Goal: Task Accomplishment & Management: Manage account settings

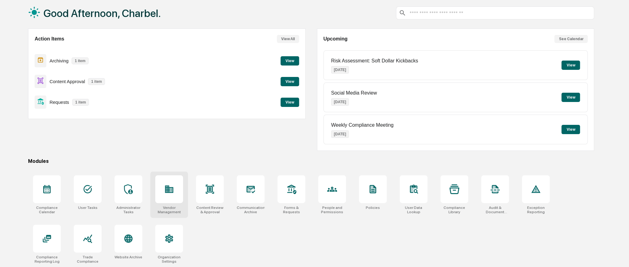
click at [176, 199] on div at bounding box center [169, 189] width 28 height 28
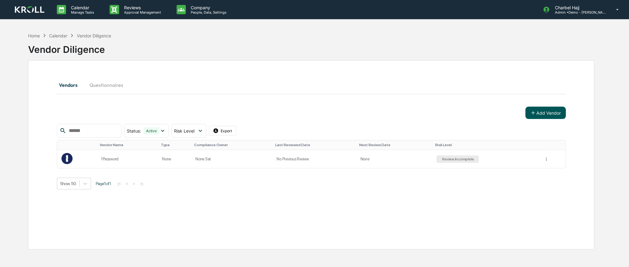
click at [539, 113] on button "Add Vendor" at bounding box center [545, 112] width 40 height 12
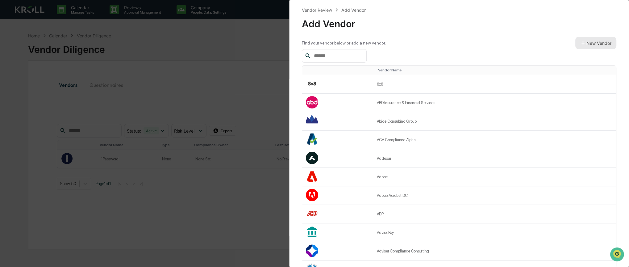
click at [597, 42] on button "New Vendor" at bounding box center [595, 43] width 41 height 12
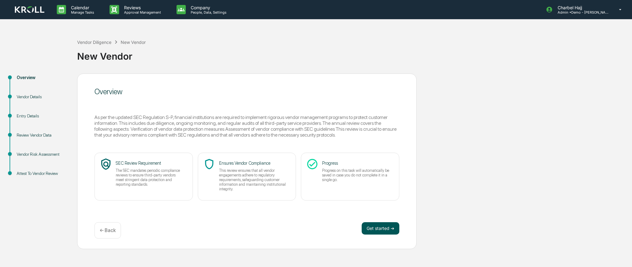
click at [374, 227] on button "Get started ➔" at bounding box center [381, 228] width 38 height 12
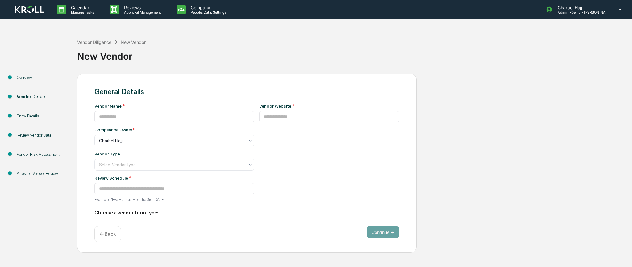
type input "**********"
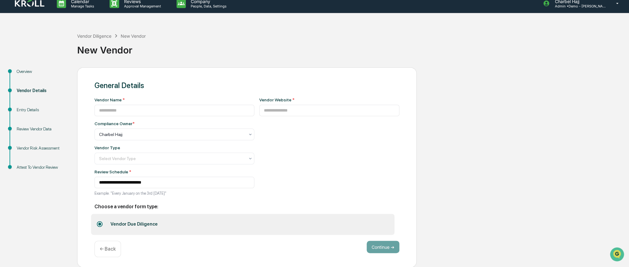
scroll to position [9, 0]
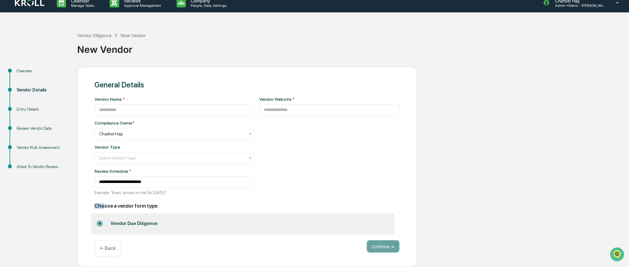
drag, startPoint x: 96, startPoint y: 206, endPoint x: 104, endPoint y: 207, distance: 8.7
click at [104, 206] on h2 "Choose a vendor form type:" at bounding box center [246, 206] width 305 height 6
click at [125, 111] on input at bounding box center [174, 109] width 160 height 11
type input "****"
click at [308, 105] on input at bounding box center [329, 109] width 140 height 11
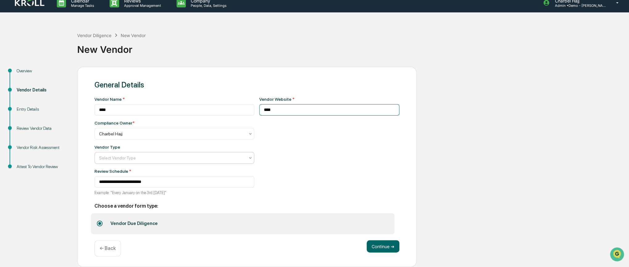
type input "****"
click at [163, 160] on div "Select Vendor Type" at bounding box center [172, 157] width 152 height 9
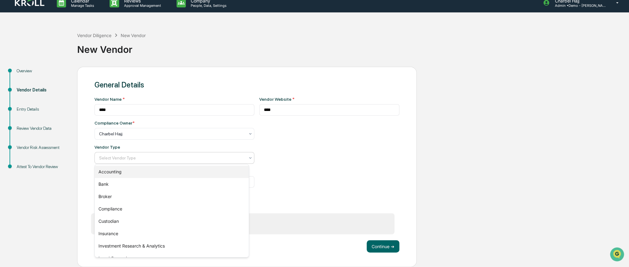
click at [153, 173] on div "Accounting" at bounding box center [172, 171] width 154 height 12
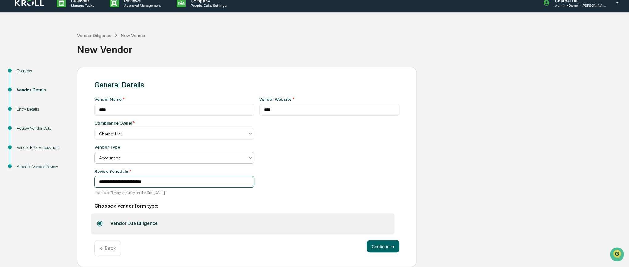
drag, startPoint x: 106, startPoint y: 180, endPoint x: 98, endPoint y: 179, distance: 7.8
click at [105, 180] on input "**********" at bounding box center [174, 181] width 160 height 11
drag, startPoint x: 103, startPoint y: 182, endPoint x: 100, endPoint y: 173, distance: 9.5
click at [102, 181] on input "**********" at bounding box center [174, 181] width 160 height 11
click at [175, 181] on input "**********" at bounding box center [174, 181] width 160 height 11
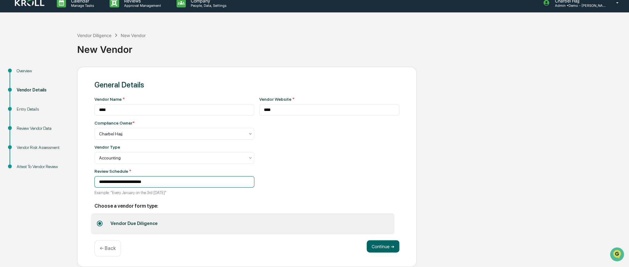
drag, startPoint x: 132, startPoint y: 183, endPoint x: 79, endPoint y: 185, distance: 53.1
click at [78, 184] on div "**********" at bounding box center [246, 167] width 339 height 200
click at [380, 246] on button "Continue ➔" at bounding box center [382, 246] width 33 height 12
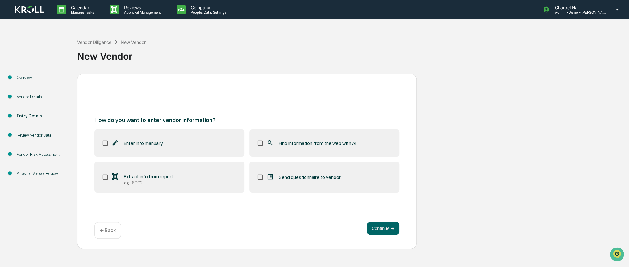
scroll to position [0, 0]
click at [272, 143] on icon at bounding box center [270, 142] width 7 height 7
click at [379, 226] on button "Continue ➔" at bounding box center [382, 228] width 33 height 12
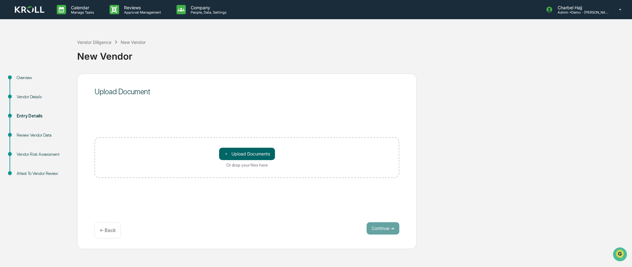
click at [49, 137] on div "Review Vendor Data" at bounding box center [42, 135] width 51 height 6
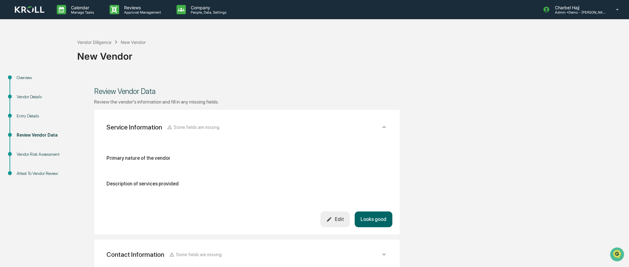
click at [369, 216] on button "Looks good" at bounding box center [373, 219] width 38 height 16
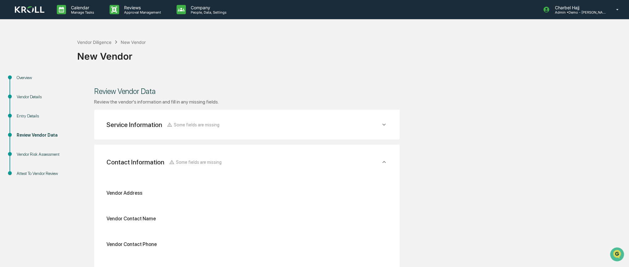
click at [37, 156] on div "Vendor Risk Assessment" at bounding box center [42, 154] width 51 height 6
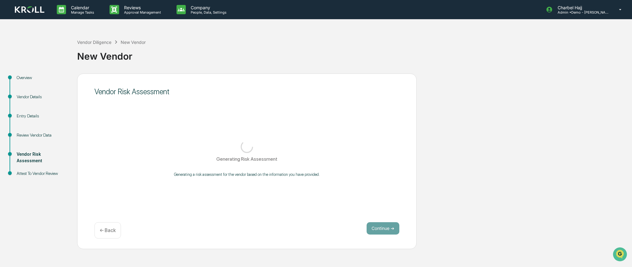
click at [48, 136] on div "Review Vendor Data" at bounding box center [42, 135] width 51 height 6
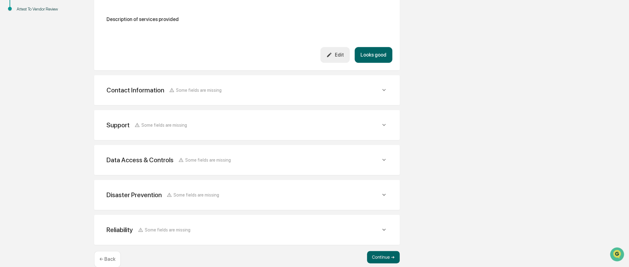
scroll to position [174, 0]
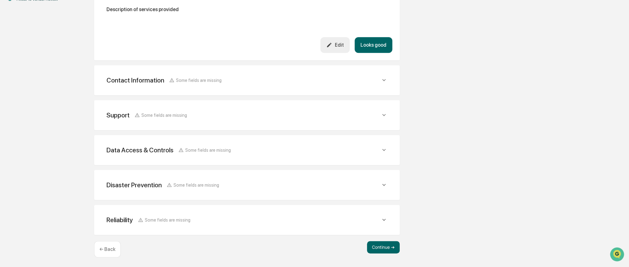
click at [140, 153] on div "Data Access & Controls" at bounding box center [139, 150] width 67 height 8
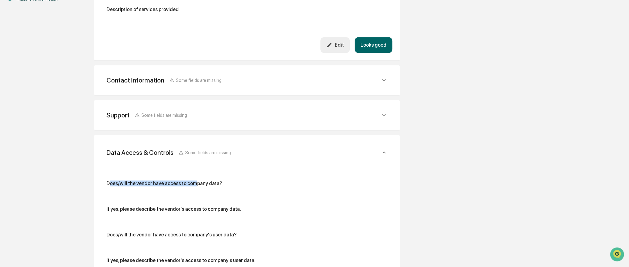
drag, startPoint x: 110, startPoint y: 182, endPoint x: 127, endPoint y: 148, distance: 37.5
click at [191, 183] on div "Does/will the vendor have access to company data?" at bounding box center [164, 183] width 116 height 6
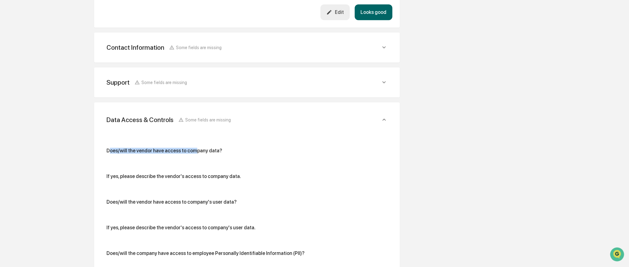
scroll to position [236, 0]
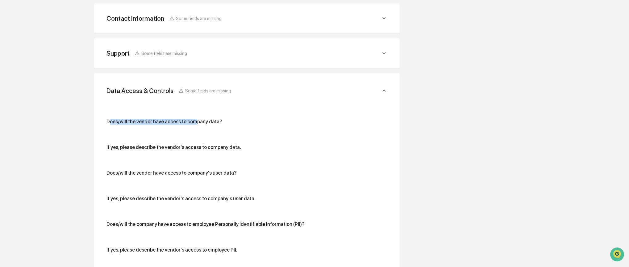
click at [221, 54] on div "Support Some fields are missing" at bounding box center [243, 53] width 274 height 8
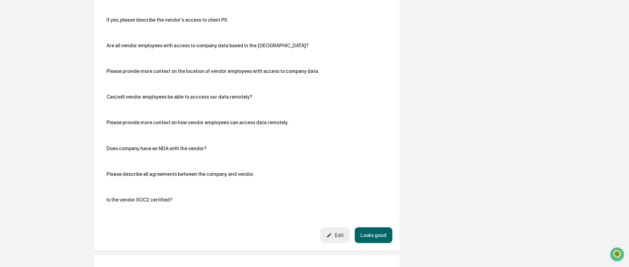
scroll to position [723, 0]
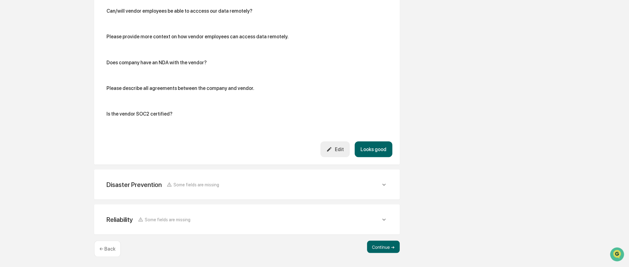
click at [186, 184] on span "Some fields are missing" at bounding box center [196, 183] width 46 height 5
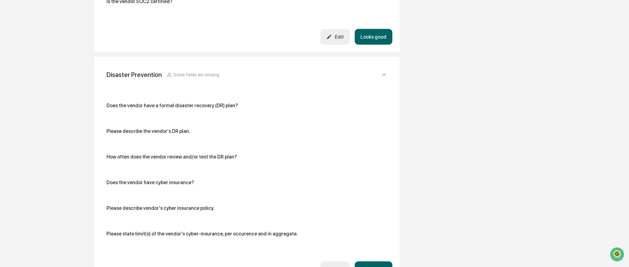
scroll to position [846, 0]
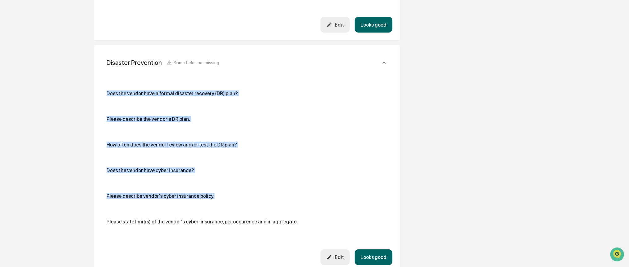
drag, startPoint x: 104, startPoint y: 94, endPoint x: 248, endPoint y: 179, distance: 167.2
click at [248, 184] on div "Does the vendor have a formal disaster recovery (DR) plan? Please describe the …" at bounding box center [246, 160] width 291 height 176
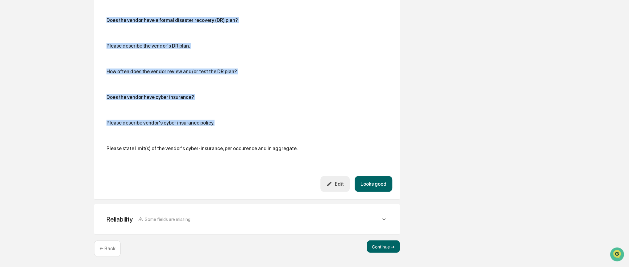
click at [209, 214] on div "Reliability Some fields are missing" at bounding box center [246, 218] width 291 height 15
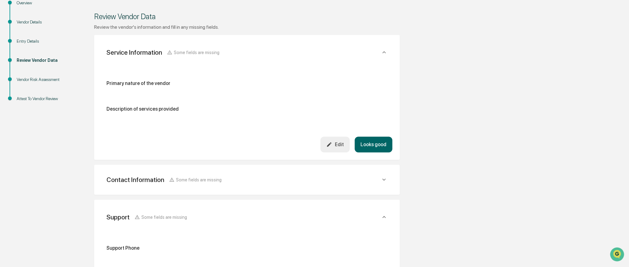
scroll to position [26, 0]
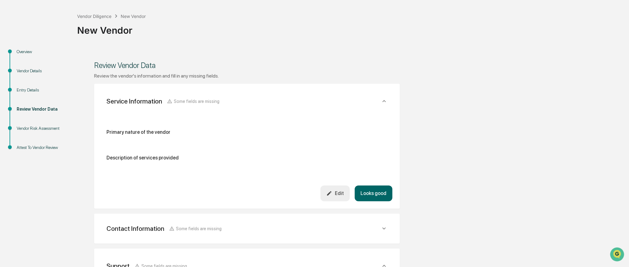
click at [50, 130] on div "Vendor Risk Assessment" at bounding box center [42, 128] width 51 height 6
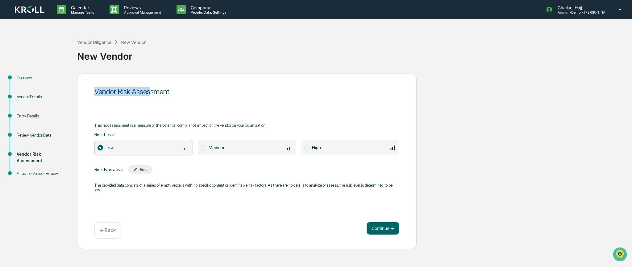
drag, startPoint x: 92, startPoint y: 92, endPoint x: 150, endPoint y: 93, distance: 57.4
click at [150, 93] on div "Vendor Risk Assessment This risk assessment is a measure of the potential compl…" at bounding box center [246, 160] width 339 height 175
click at [43, 171] on div "Attest To Vendor Review" at bounding box center [42, 173] width 51 height 6
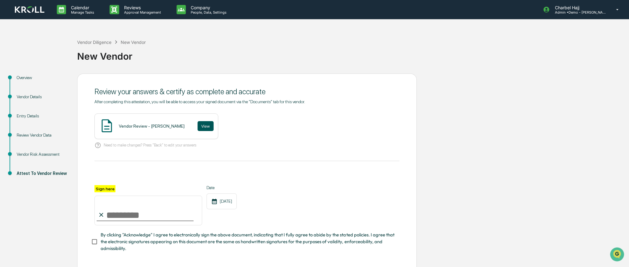
click at [197, 125] on button "View" at bounding box center [205, 126] width 16 height 10
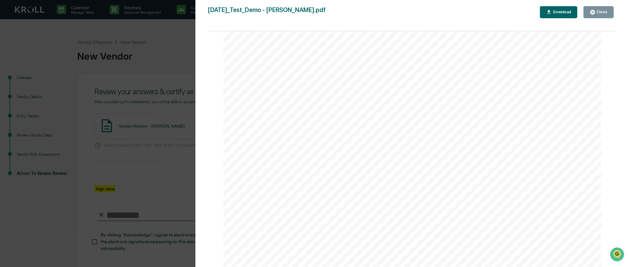
scroll to position [35, 0]
click at [117, 128] on div "Version History 09/23/2025, 07:58 PM Charbel Hajj 2025-09-23_Test_Demo - Kroll.…" at bounding box center [314, 133] width 629 height 267
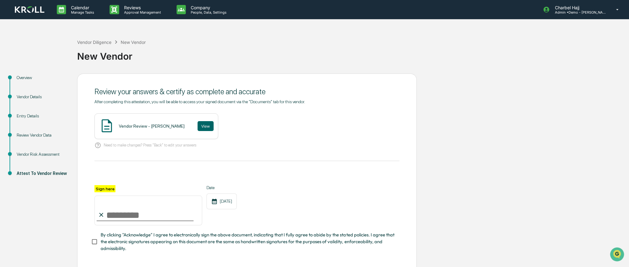
click at [34, 11] on img at bounding box center [30, 9] width 30 height 7
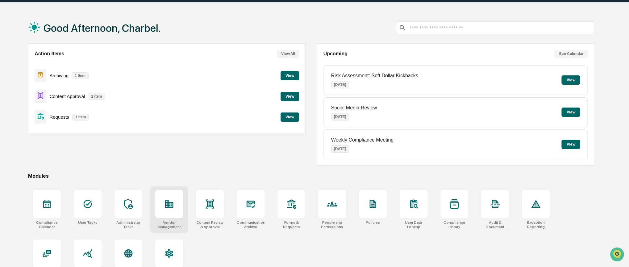
scroll to position [31, 0]
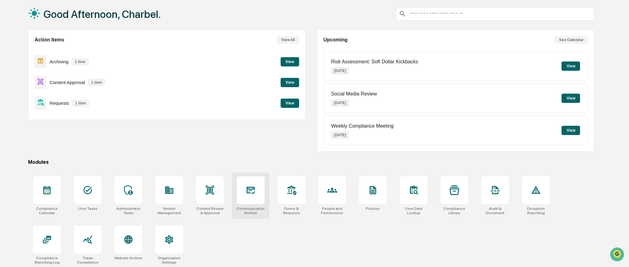
click at [255, 199] on div at bounding box center [251, 190] width 28 height 28
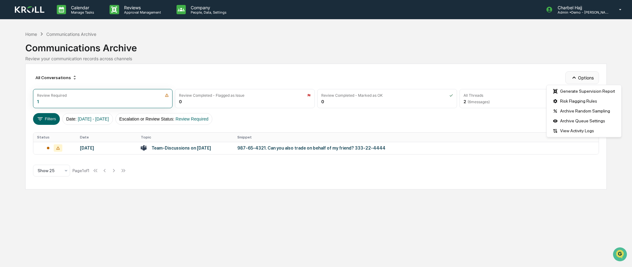
click at [578, 75] on button "Options" at bounding box center [582, 77] width 34 height 12
click at [582, 101] on div "Risk Flagging Rules" at bounding box center [583, 101] width 72 height 10
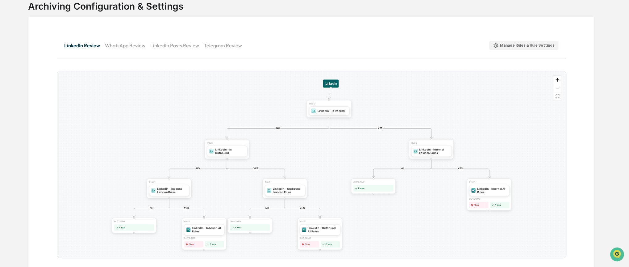
scroll to position [52, 0]
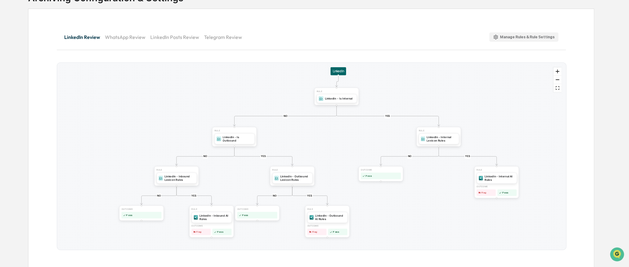
drag, startPoint x: 494, startPoint y: 118, endPoint x: 504, endPoint y: 117, distance: 10.6
click at [502, 117] on div "YES NO YES NO YES NO YES NO YES NO RULE LinkedIn - Internal Lexicon Rules RULE …" at bounding box center [311, 156] width 509 height 187
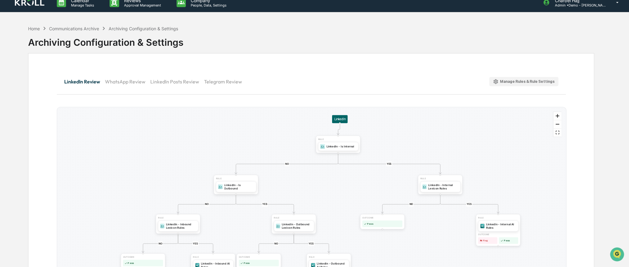
scroll to position [0, 0]
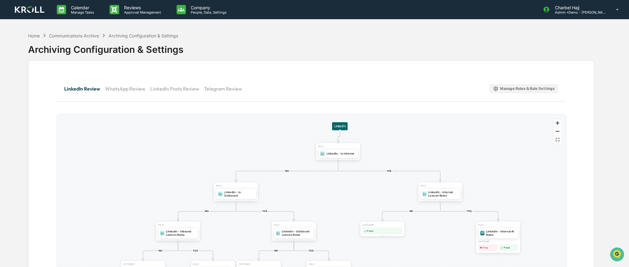
click at [128, 93] on button "WhatsApp Review" at bounding box center [127, 88] width 45 height 15
click at [158, 93] on button "LinkedIn Posts Review" at bounding box center [177, 88] width 54 height 15
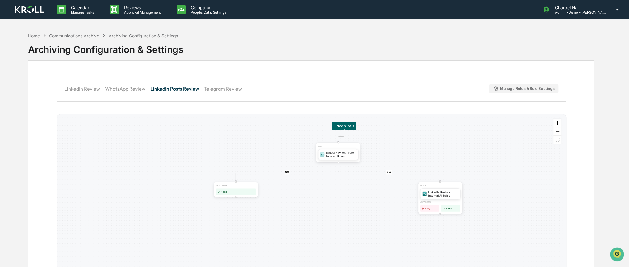
click at [117, 90] on button "WhatsApp Review" at bounding box center [127, 88] width 45 height 15
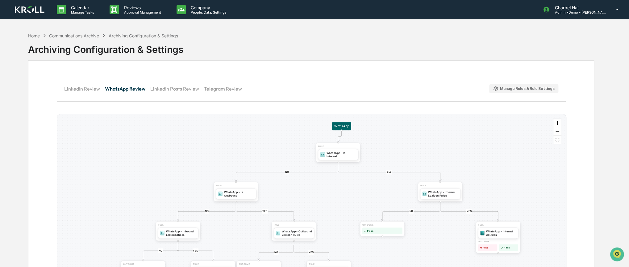
click at [79, 89] on button "LinkedIn Review" at bounding box center [84, 88] width 41 height 15
click at [125, 87] on button "WhatsApp Review" at bounding box center [127, 88] width 45 height 15
click at [159, 89] on button "LinkedIn Posts Review" at bounding box center [177, 88] width 54 height 15
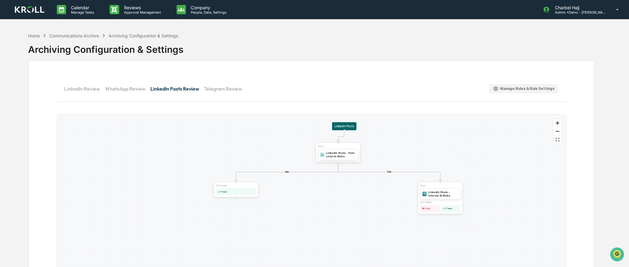
click at [212, 93] on button "Telegram Review" at bounding box center [225, 88] width 43 height 15
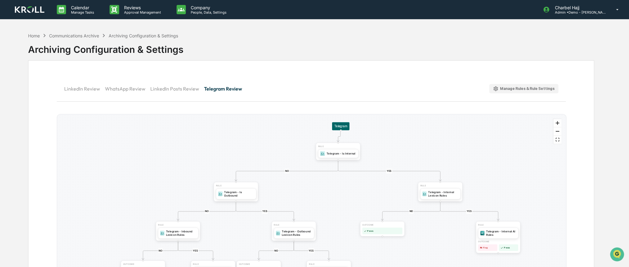
scroll to position [52, 0]
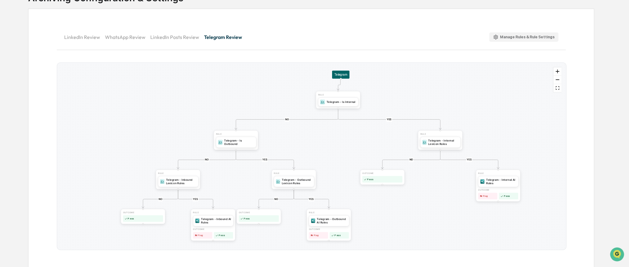
click at [516, 37] on div "Manage Rules & Rule Settings" at bounding box center [524, 37] width 62 height 6
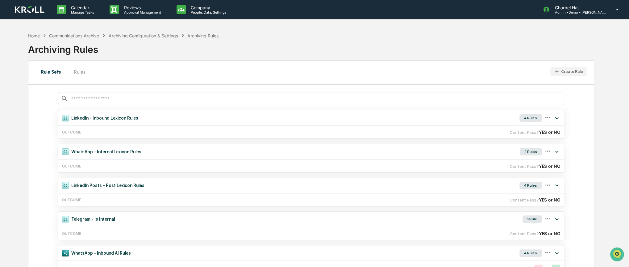
click at [82, 72] on button "Rules" at bounding box center [80, 71] width 28 height 15
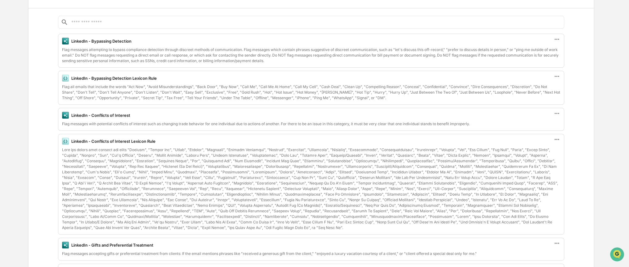
scroll to position [123, 0]
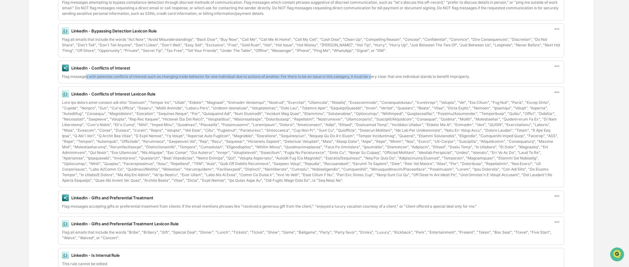
drag, startPoint x: 86, startPoint y: 75, endPoint x: 375, endPoint y: 76, distance: 288.4
click at [375, 76] on div "Flag messages with potential conflicts of interest such as changing trade behav…" at bounding box center [311, 77] width 498 height 6
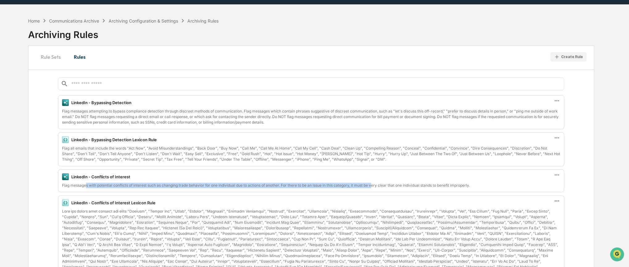
scroll to position [0, 0]
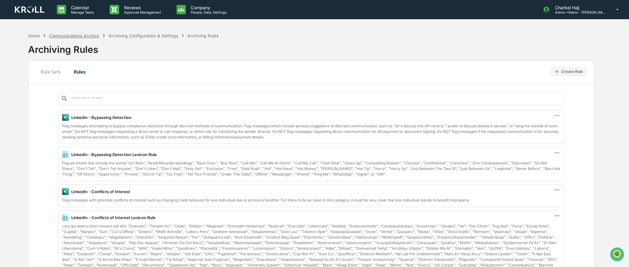
click at [77, 36] on div "Communications Archive" at bounding box center [74, 35] width 50 height 5
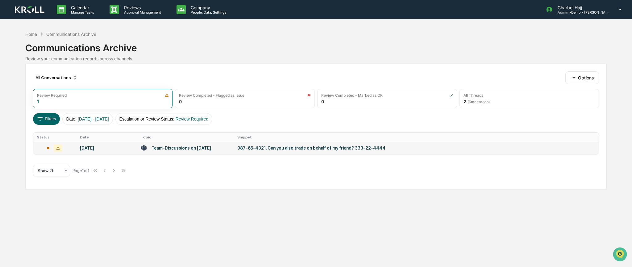
click at [176, 147] on div "Team-Discussions on 2025-08-05" at bounding box center [181, 147] width 60 height 5
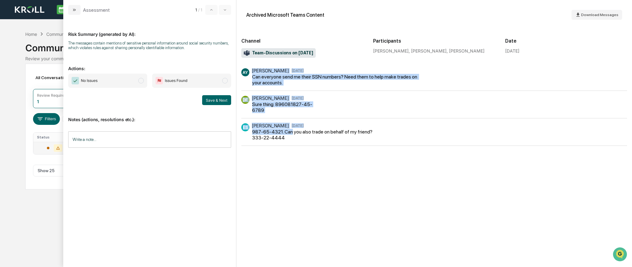
drag, startPoint x: 252, startPoint y: 69, endPoint x: 291, endPoint y: 133, distance: 75.2
click at [291, 133] on div "AY Anton Yang Aug 5 Can everyone send me their SSN numbers? Need them to help m…" at bounding box center [434, 106] width 386 height 77
click at [292, 133] on div "987-65-4321. Can you also trade on behalf of my friend? 333-22-4444" at bounding box center [318, 135] width 132 height 12
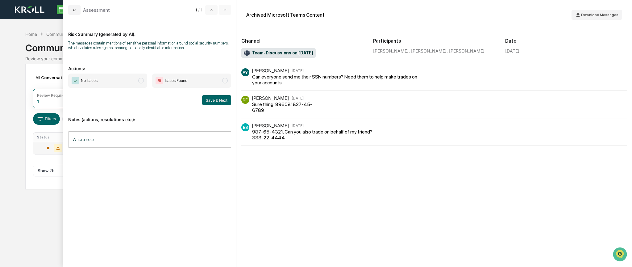
drag, startPoint x: 140, startPoint y: 79, endPoint x: 141, endPoint y: 88, distance: 8.4
click at [140, 79] on span "modal" at bounding box center [141, 81] width 6 height 6
click at [184, 80] on span "Issues Found" at bounding box center [176, 80] width 23 height 6
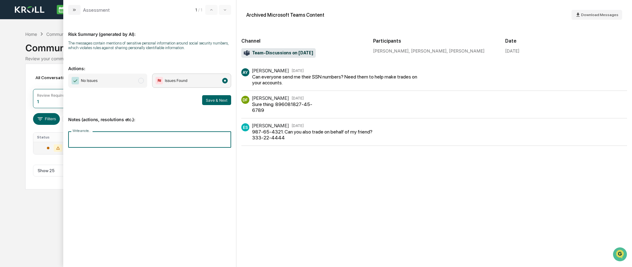
click at [116, 137] on input "Write a note..." at bounding box center [149, 139] width 163 height 16
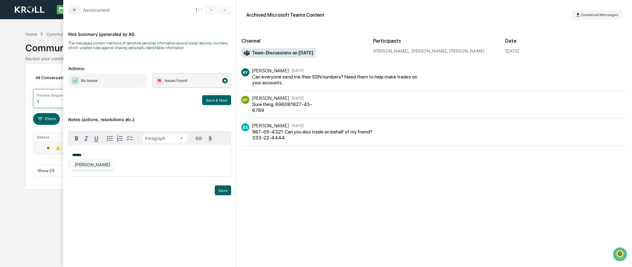
click at [98, 163] on div "Rose Kaufman" at bounding box center [92, 164] width 40 height 8
click at [222, 192] on button "Save" at bounding box center [223, 190] width 16 height 10
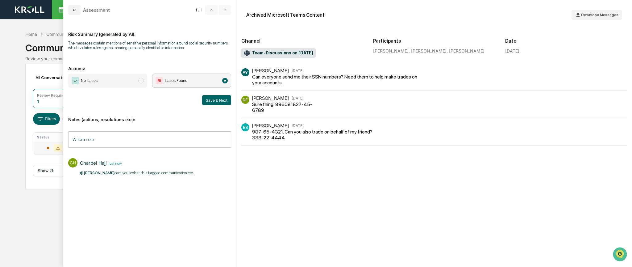
click at [76, 10] on button "modal" at bounding box center [74, 10] width 12 height 10
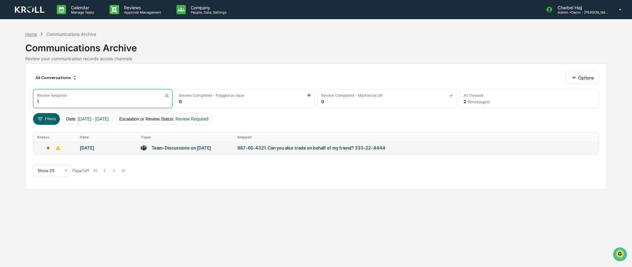
click at [34, 34] on div "Home" at bounding box center [31, 33] width 12 height 5
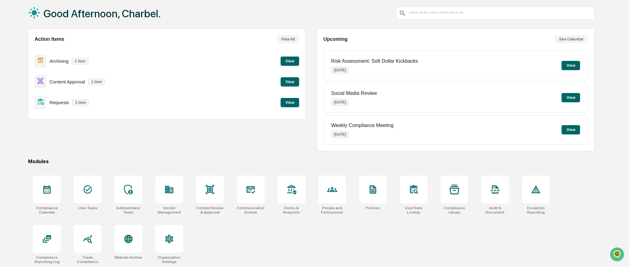
scroll to position [32, 0]
click at [141, 241] on div at bounding box center [128, 238] width 28 height 28
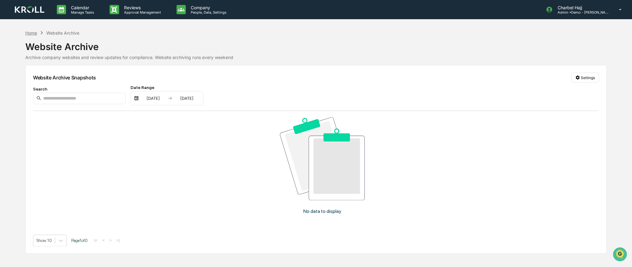
click at [35, 34] on div "Home" at bounding box center [31, 32] width 12 height 5
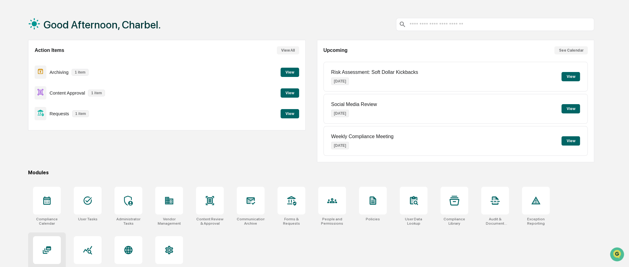
scroll to position [32, 0]
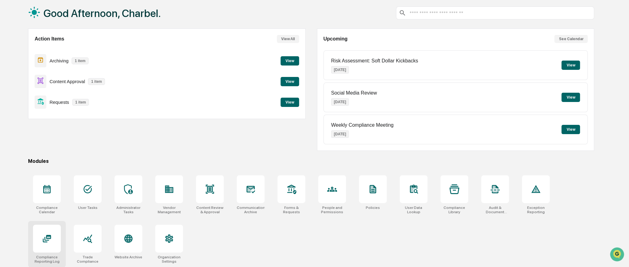
click at [56, 237] on div at bounding box center [47, 238] width 28 height 28
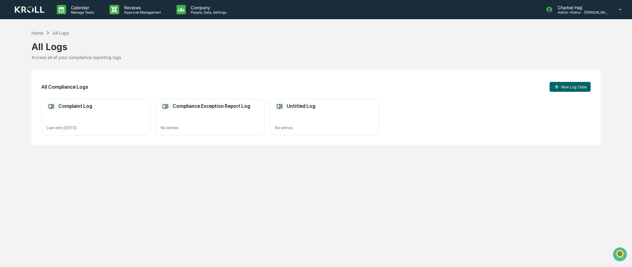
click at [79, 109] on h2 "Complaint Log" at bounding box center [75, 106] width 34 height 6
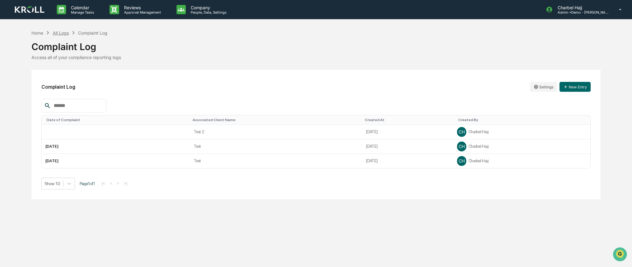
click at [62, 33] on div "All Logs" at bounding box center [61, 32] width 16 height 5
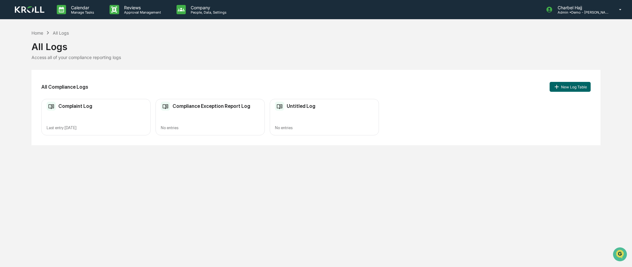
click at [196, 109] on div "Compliance Exception Report Log" at bounding box center [205, 105] width 89 height 9
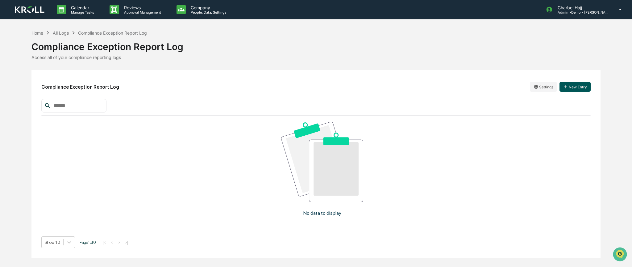
click at [571, 88] on button "New Entry" at bounding box center [574, 87] width 31 height 10
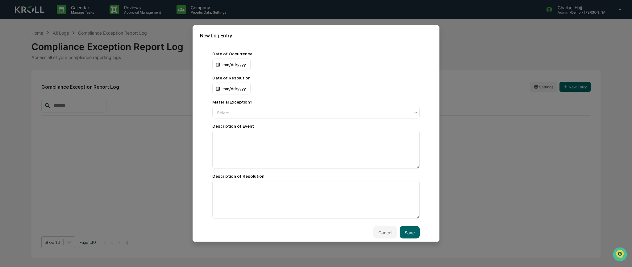
click at [387, 232] on button "Cancel" at bounding box center [385, 232] width 24 height 12
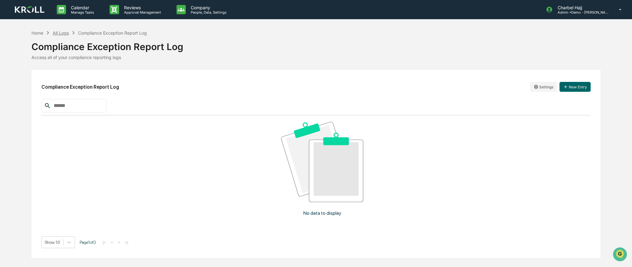
click at [60, 31] on div "All Logs" at bounding box center [61, 32] width 16 height 5
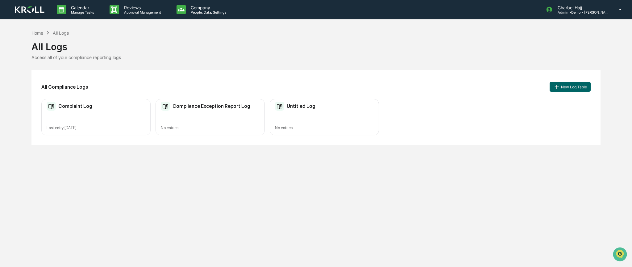
drag, startPoint x: 581, startPoint y: 86, endPoint x: 564, endPoint y: 100, distance: 21.7
click at [580, 86] on button "New Log Table" at bounding box center [569, 87] width 41 height 10
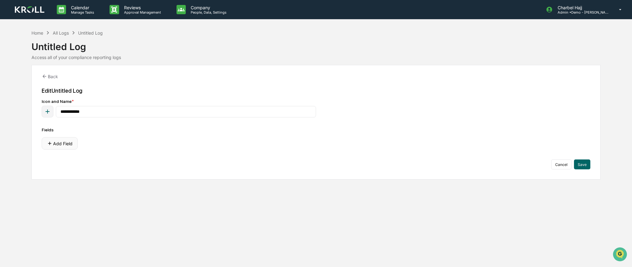
click at [64, 144] on button "Add Field" at bounding box center [60, 143] width 36 height 12
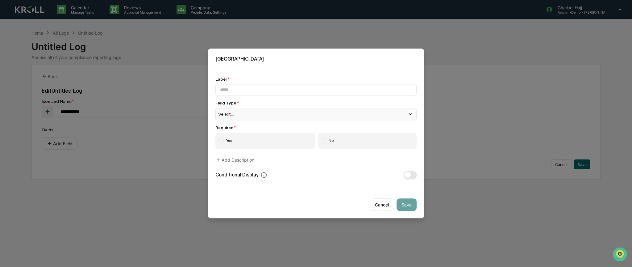
click at [265, 114] on div "Select..." at bounding box center [315, 114] width 201 height 12
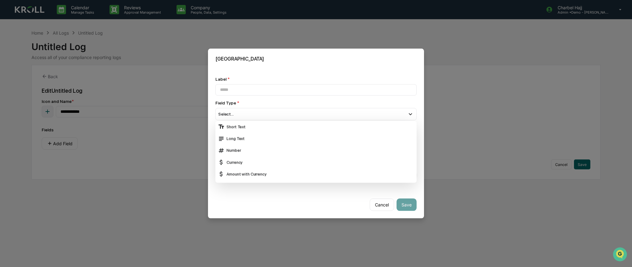
click at [382, 205] on button "Cancel" at bounding box center [382, 204] width 24 height 12
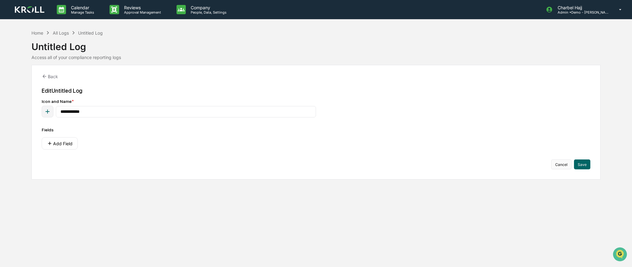
click at [558, 163] on button "Cancel" at bounding box center [561, 164] width 20 height 10
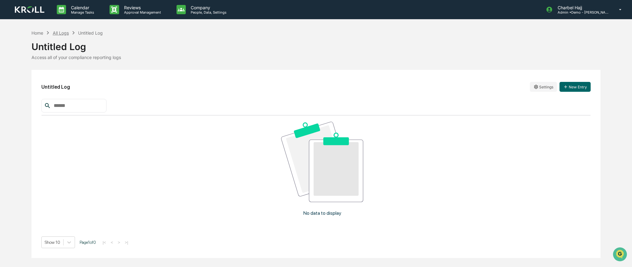
click at [64, 33] on div "All Logs" at bounding box center [61, 32] width 16 height 5
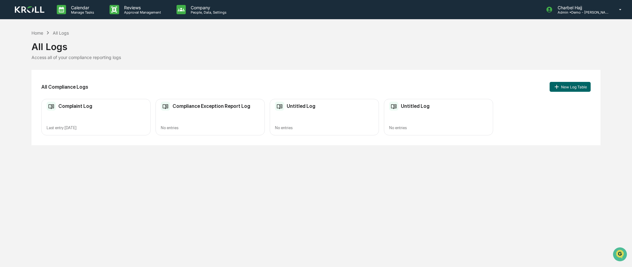
click at [227, 127] on div "No entries" at bounding box center [210, 127] width 99 height 5
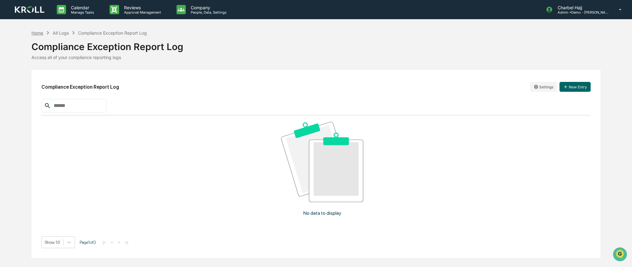
click at [40, 34] on div "Home" at bounding box center [37, 32] width 12 height 5
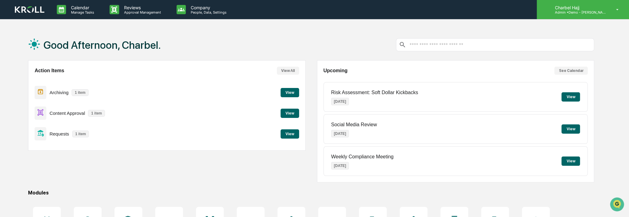
click at [618, 8] on icon at bounding box center [617, 10] width 11 height 6
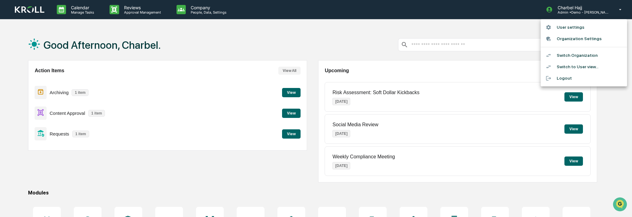
drag, startPoint x: 527, startPoint y: 26, endPoint x: 482, endPoint y: 38, distance: 46.3
click at [527, 26] on div at bounding box center [316, 108] width 632 height 217
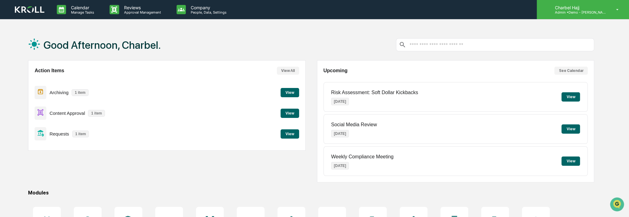
click at [593, 10] on p "Admin • Demo - [PERSON_NAME]" at bounding box center [577, 12] width 57 height 4
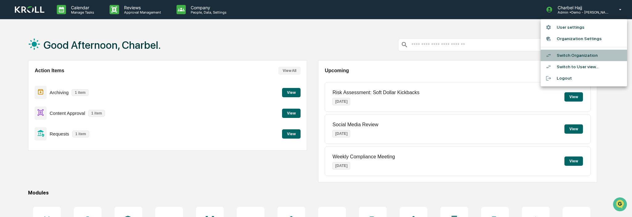
click at [589, 55] on li "Switch Organization" at bounding box center [583, 55] width 86 height 11
